Goal: Task Accomplishment & Management: Manage account settings

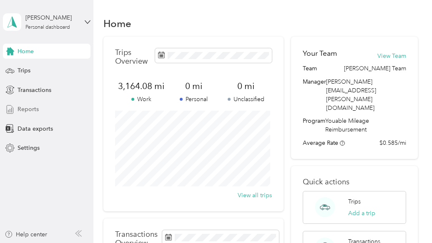
click at [25, 113] on span "Reports" at bounding box center [28, 109] width 21 height 9
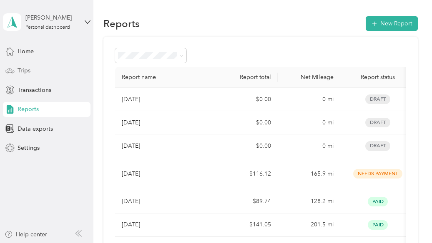
click at [15, 70] on div "Trips" at bounding box center [47, 70] width 88 height 15
